Goal: Obtain resource: Download file/media

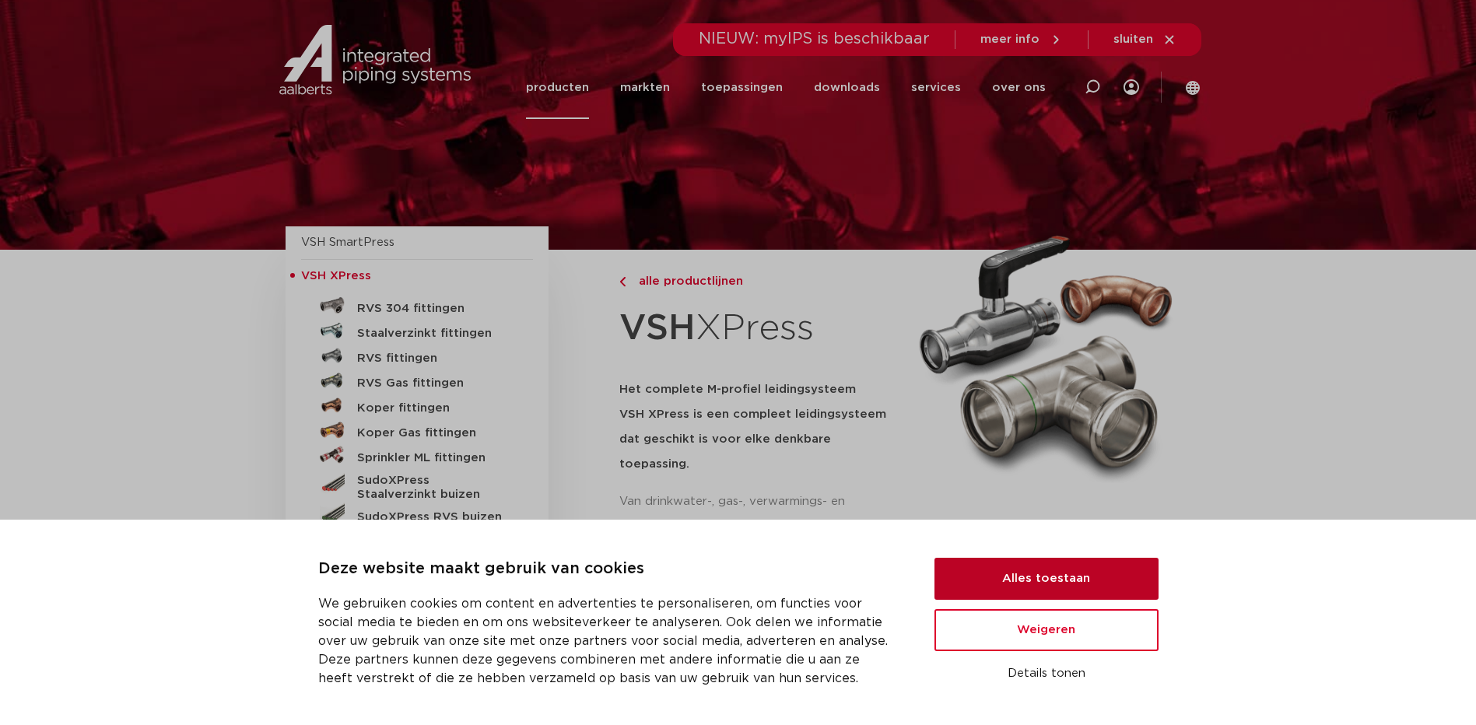
click at [1078, 588] on button "Alles toestaan" at bounding box center [1047, 579] width 224 height 42
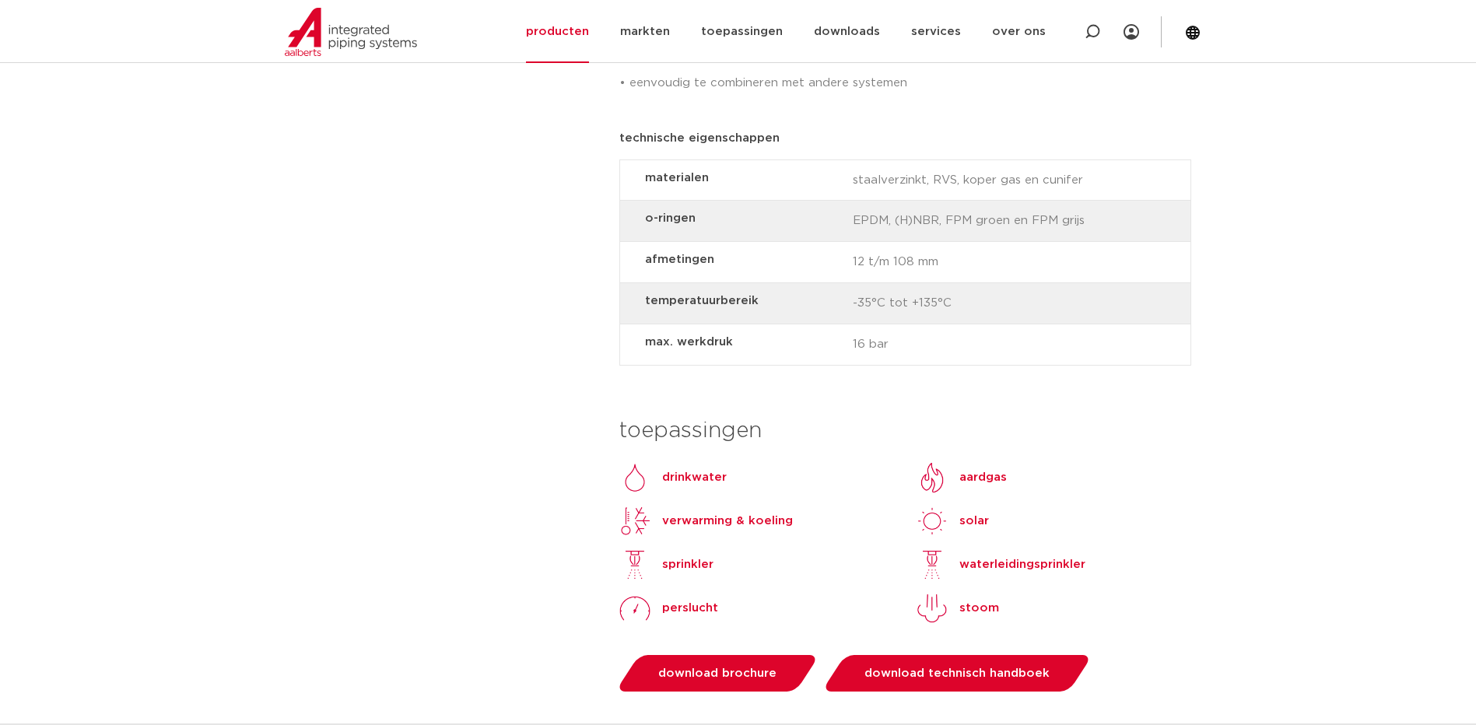
scroll to position [1245, 0]
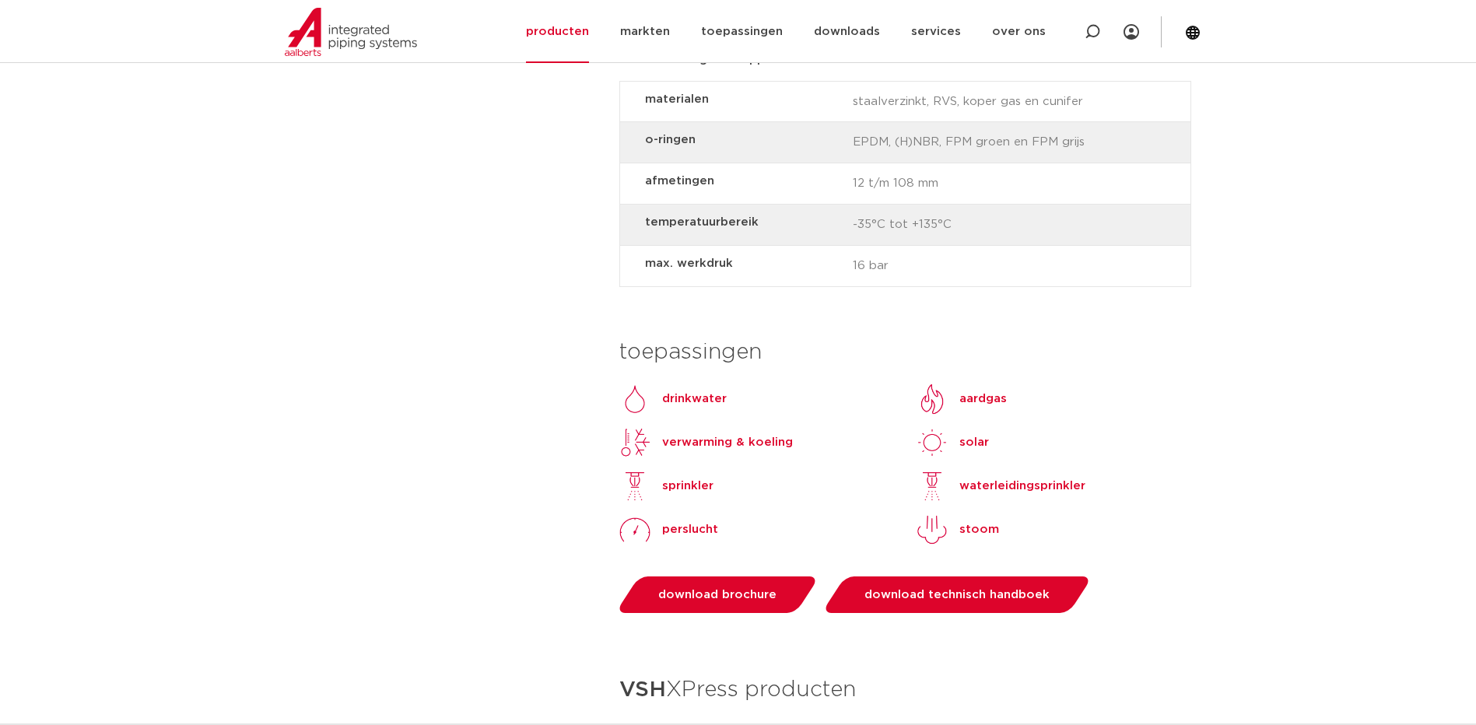
click at [690, 390] on p "drinkwater" at bounding box center [694, 399] width 65 height 19
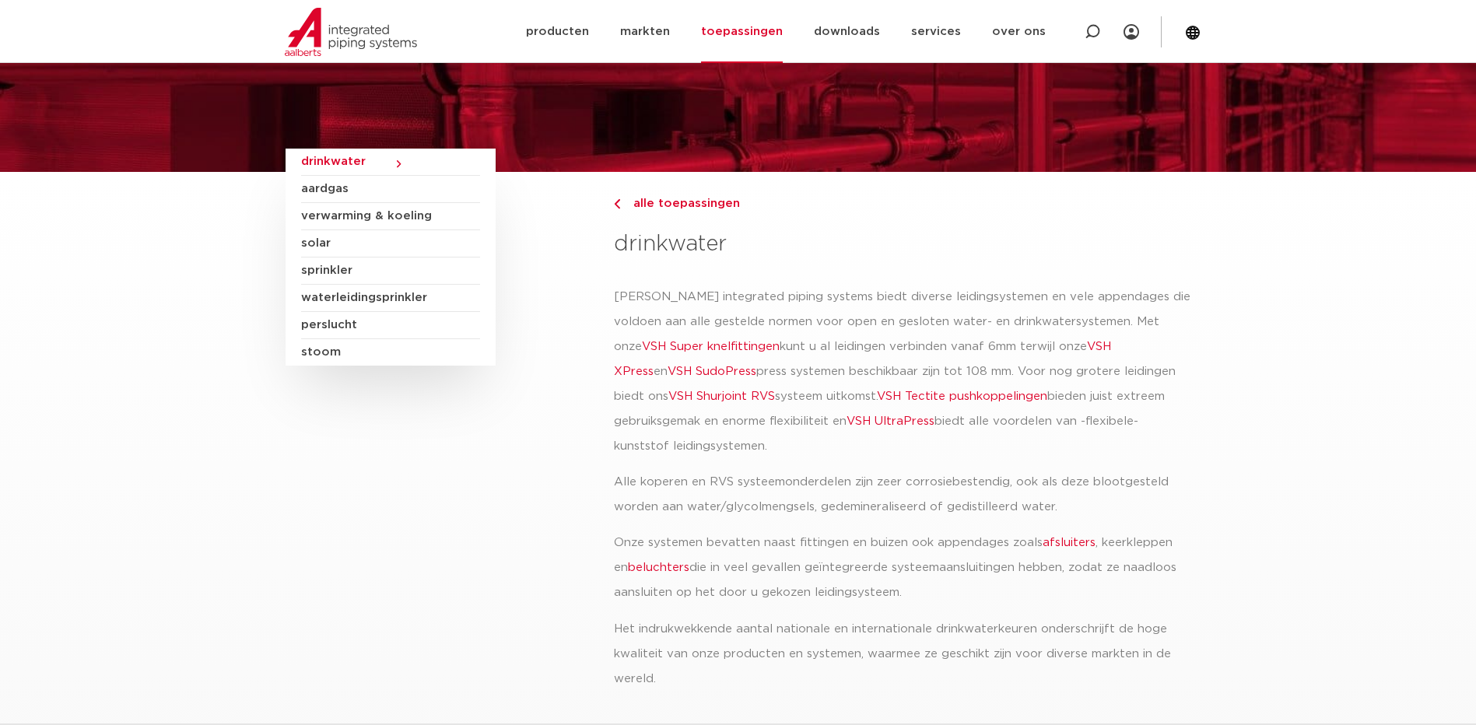
scroll to position [156, 0]
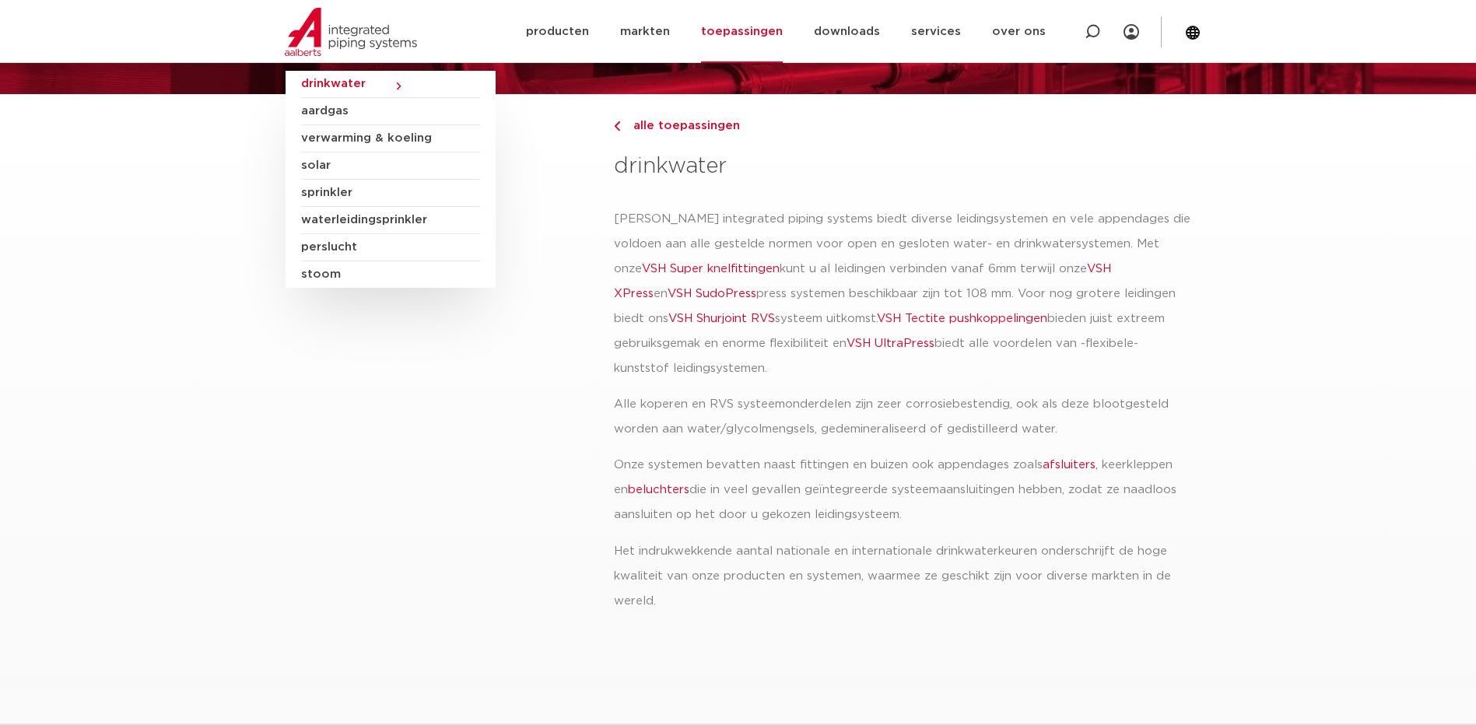
click at [1058, 267] on link "VSH XPress" at bounding box center [862, 281] width 497 height 37
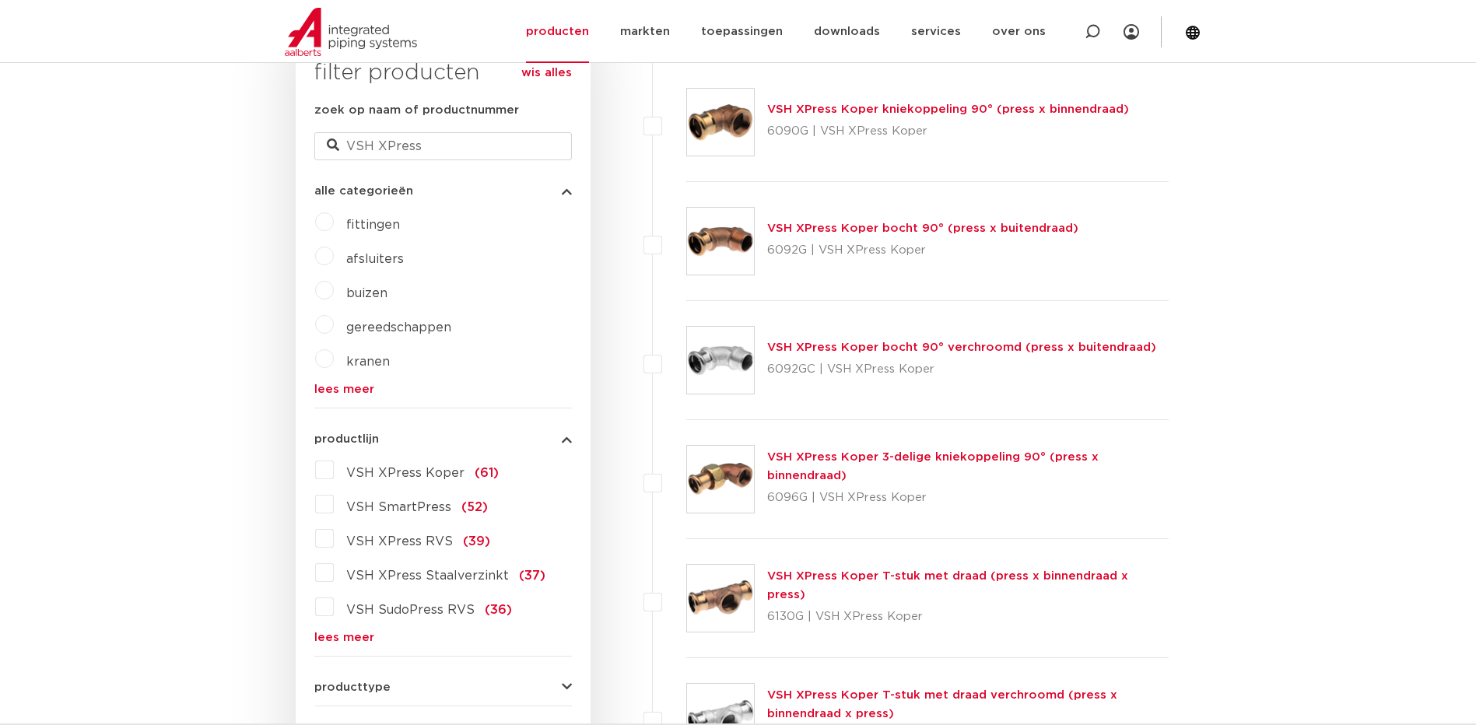
scroll to position [467, 0]
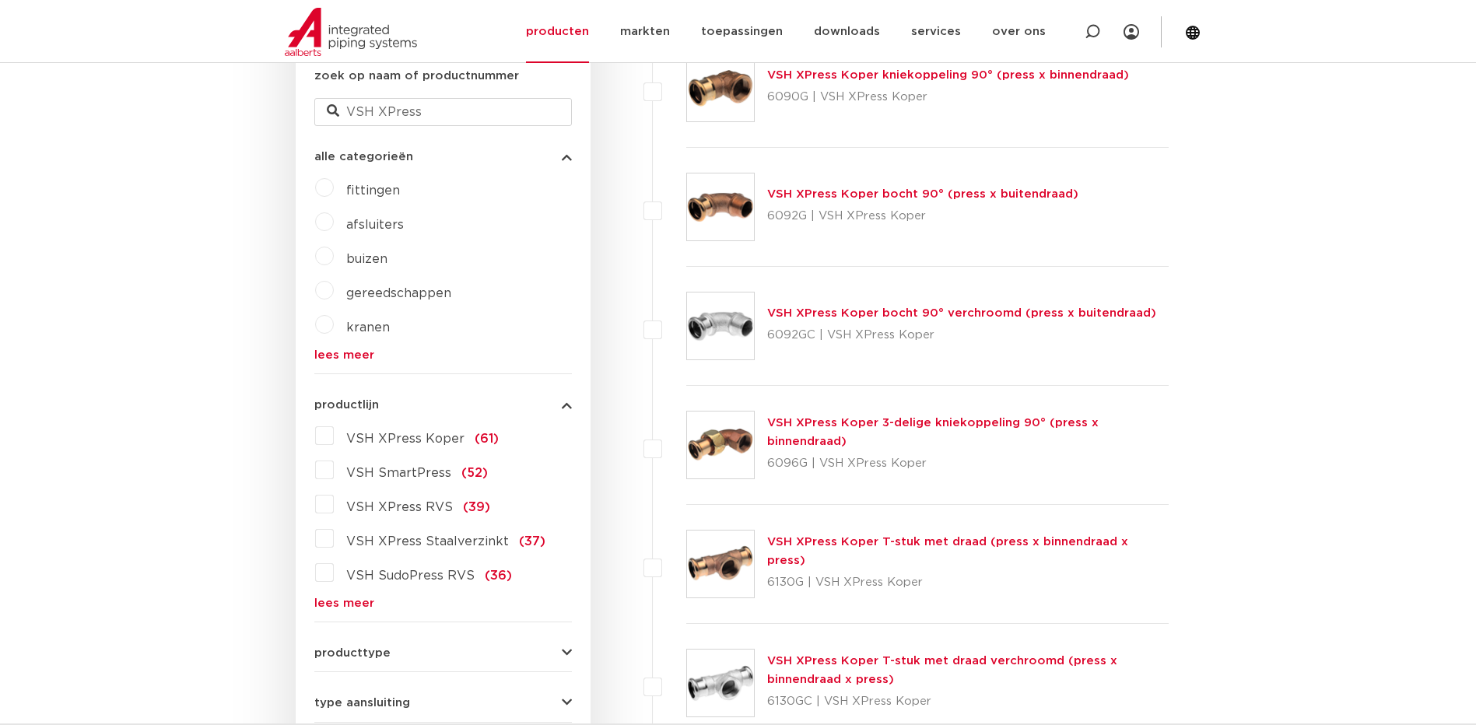
click at [360, 226] on span "afsluiters" at bounding box center [375, 225] width 58 height 12
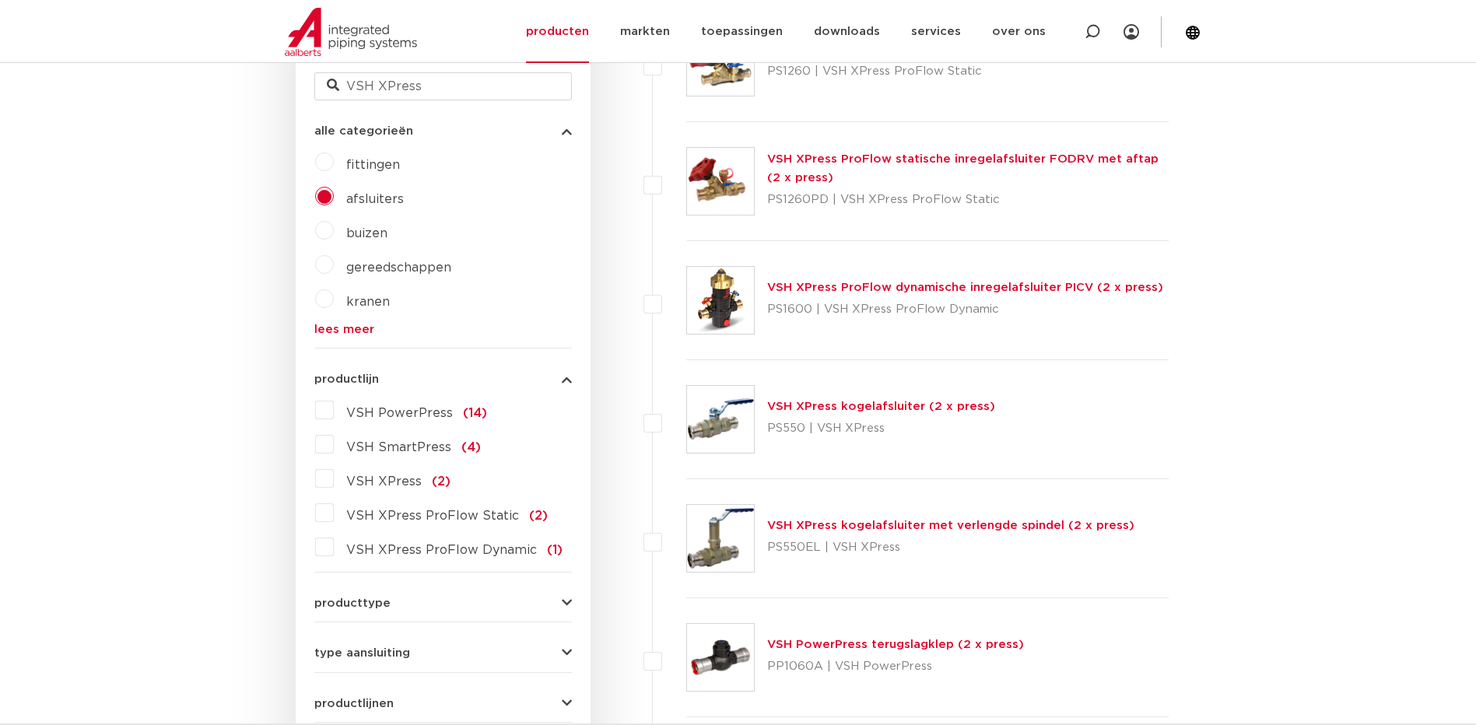
scroll to position [467, 0]
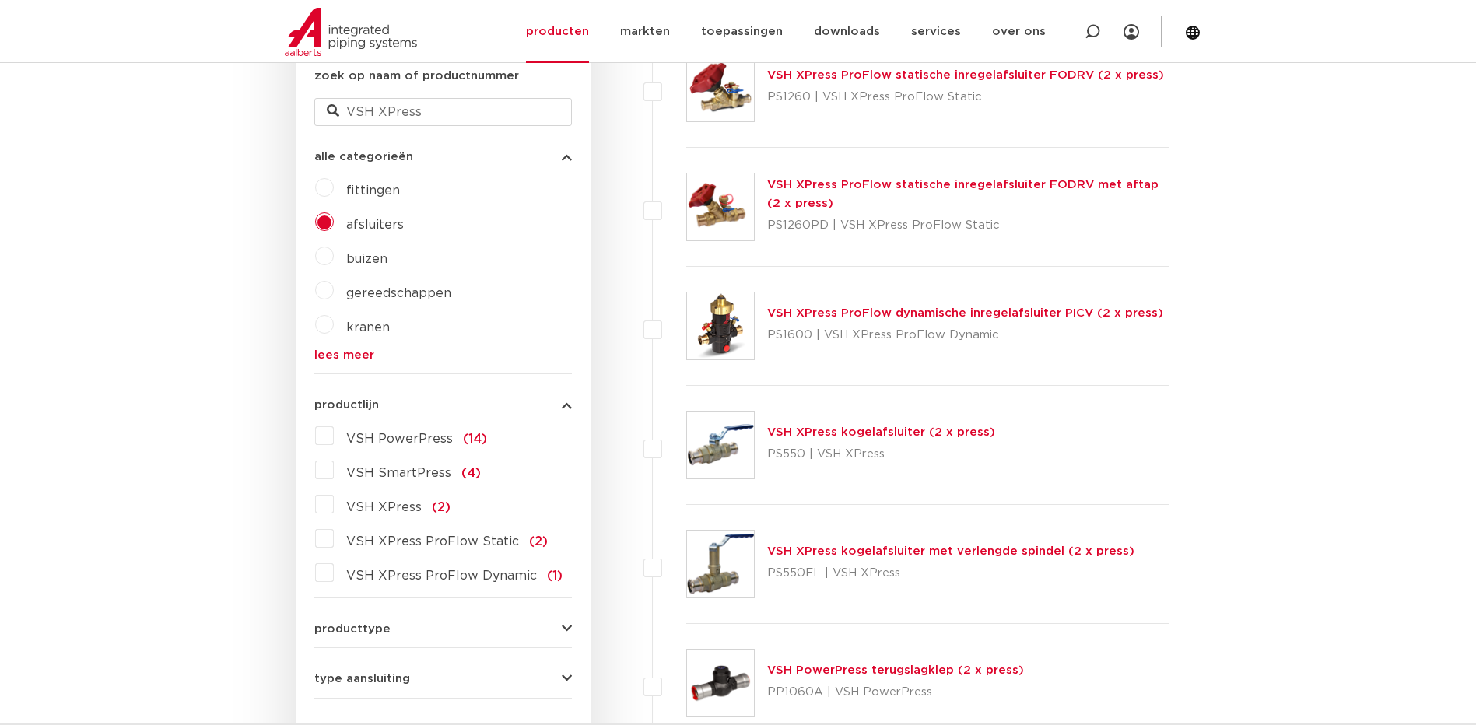
click at [841, 430] on link "VSH XPress kogelafsluiter (2 x press)" at bounding box center [881, 432] width 228 height 12
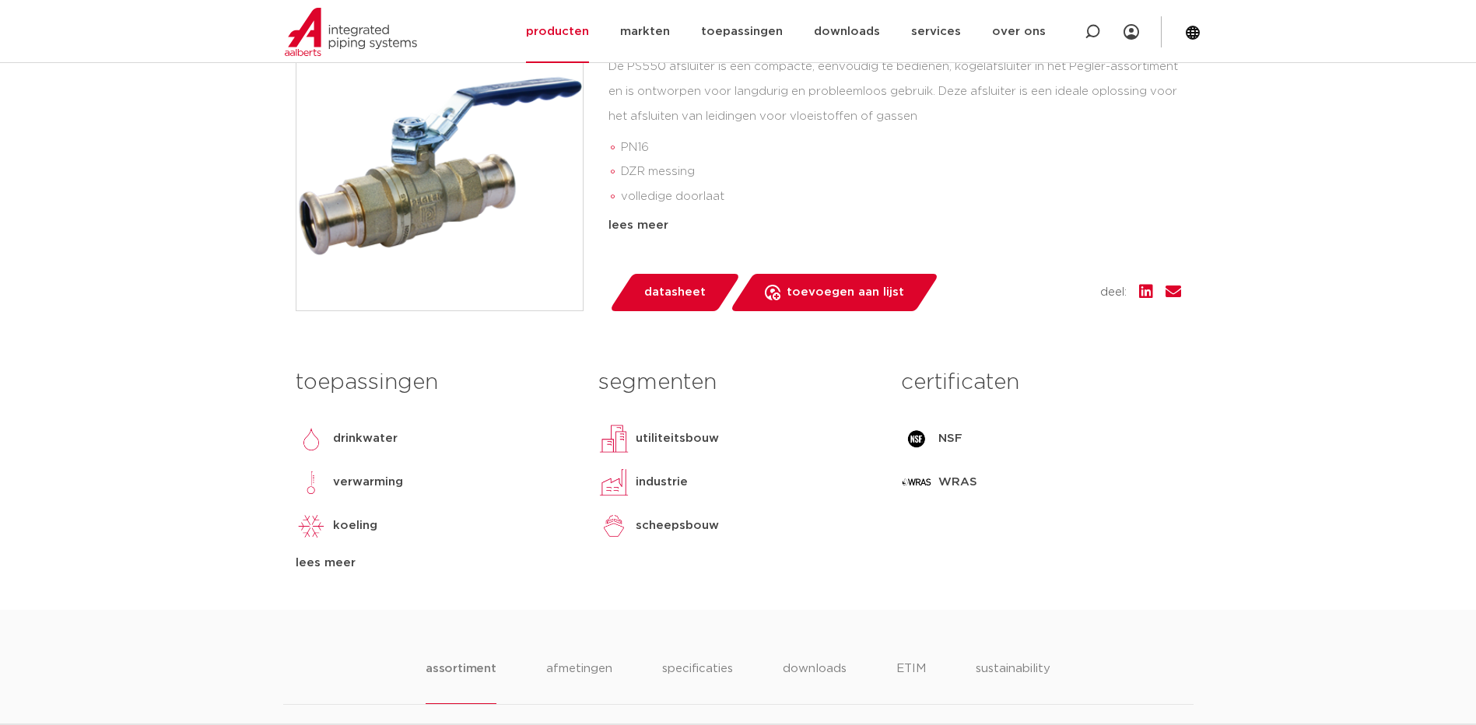
scroll to position [311, 0]
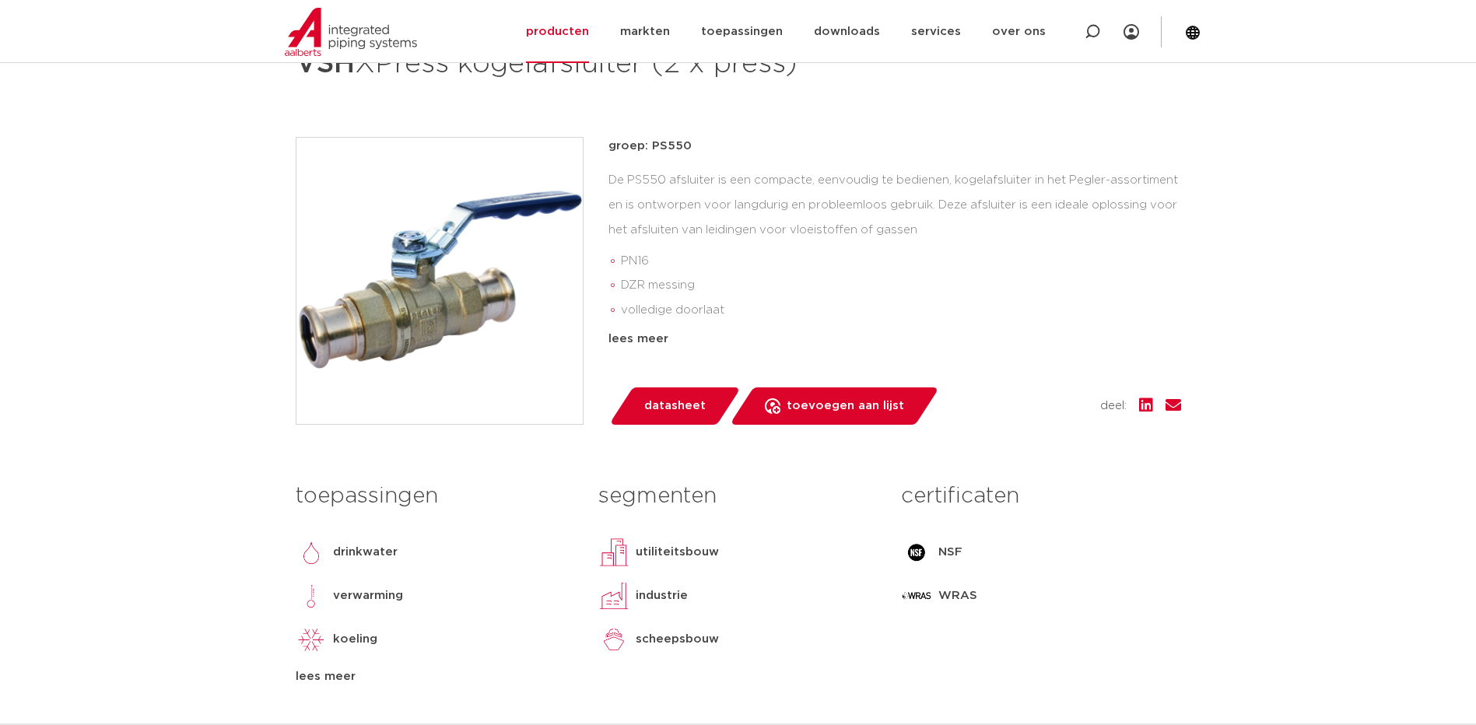
click at [327, 680] on div "lees meer" at bounding box center [435, 677] width 279 height 19
click at [637, 337] on div "lees meer" at bounding box center [895, 339] width 573 height 19
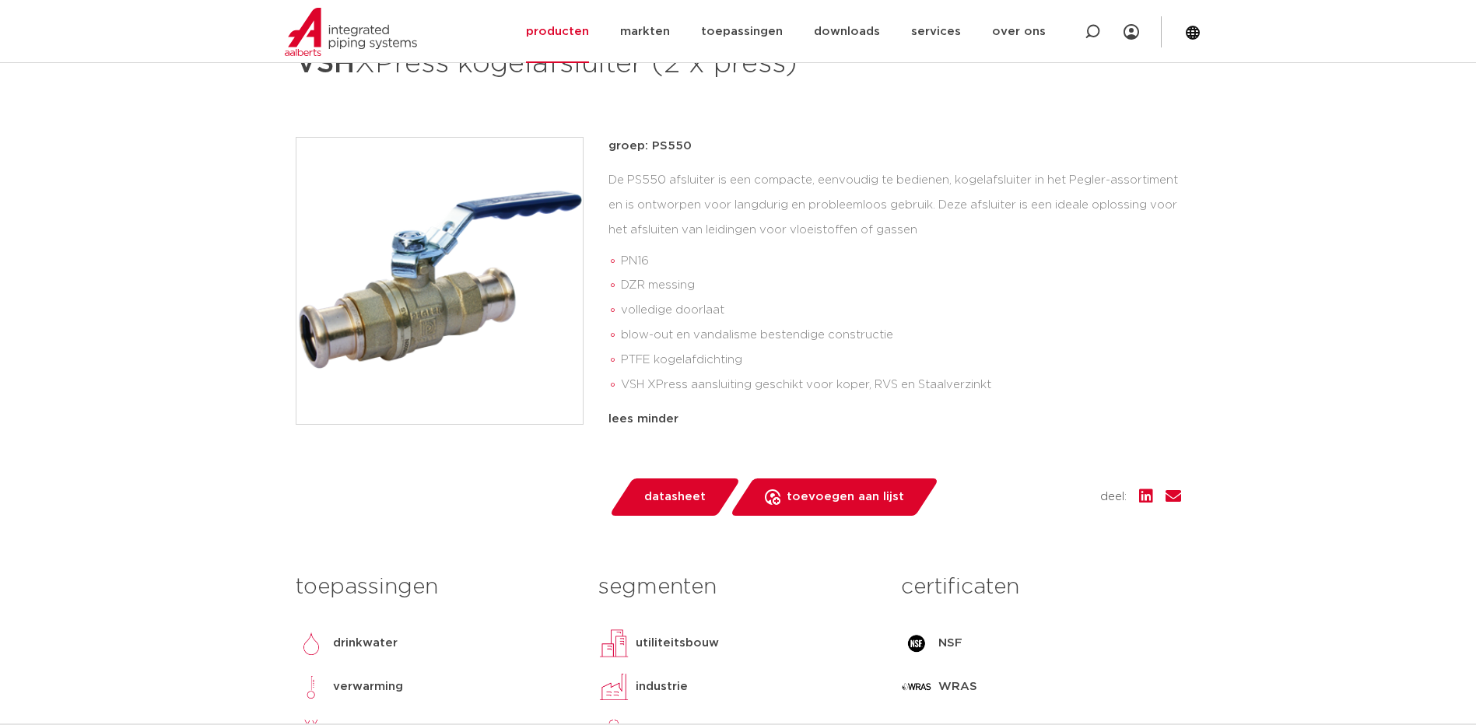
click at [684, 493] on span "datasheet" at bounding box center [674, 497] width 61 height 25
